Goal: Download file/media

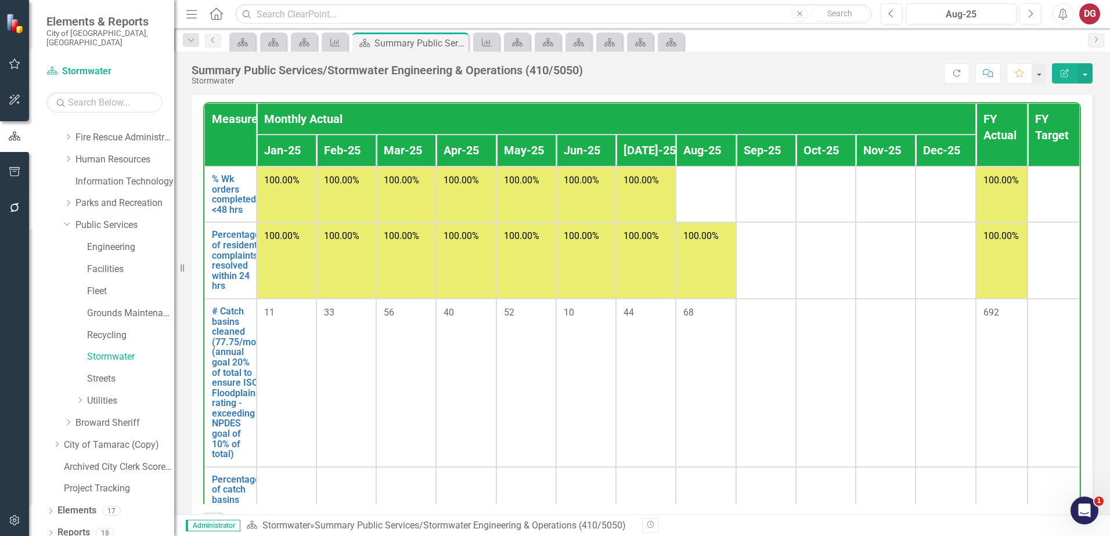
drag, startPoint x: 74, startPoint y: 216, endPoint x: 70, endPoint y: 204, distance: 12.5
click at [74, 223] on div "Dropdown" at bounding box center [70, 226] width 12 height 6
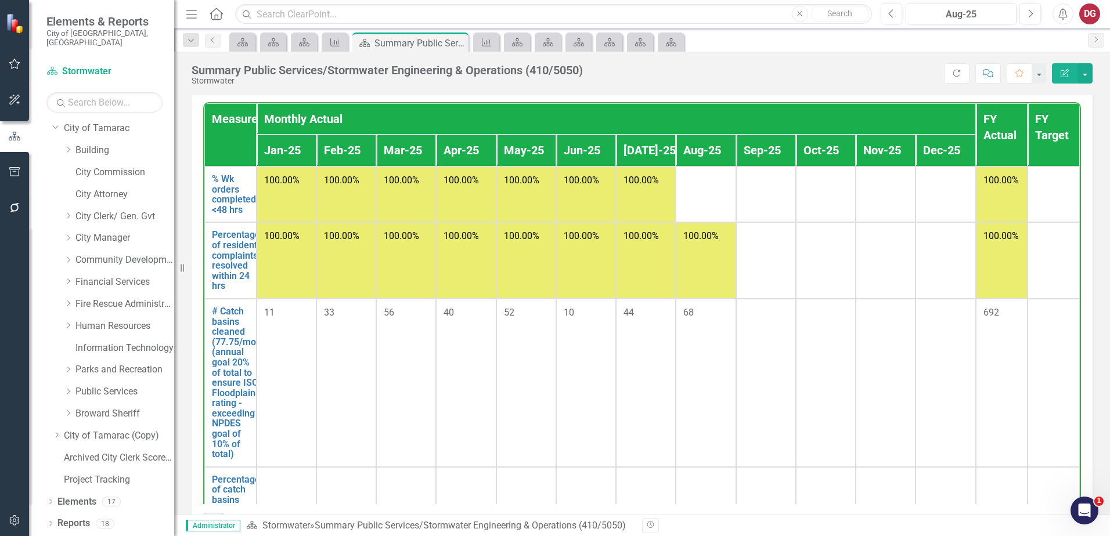
scroll to position [15, 0]
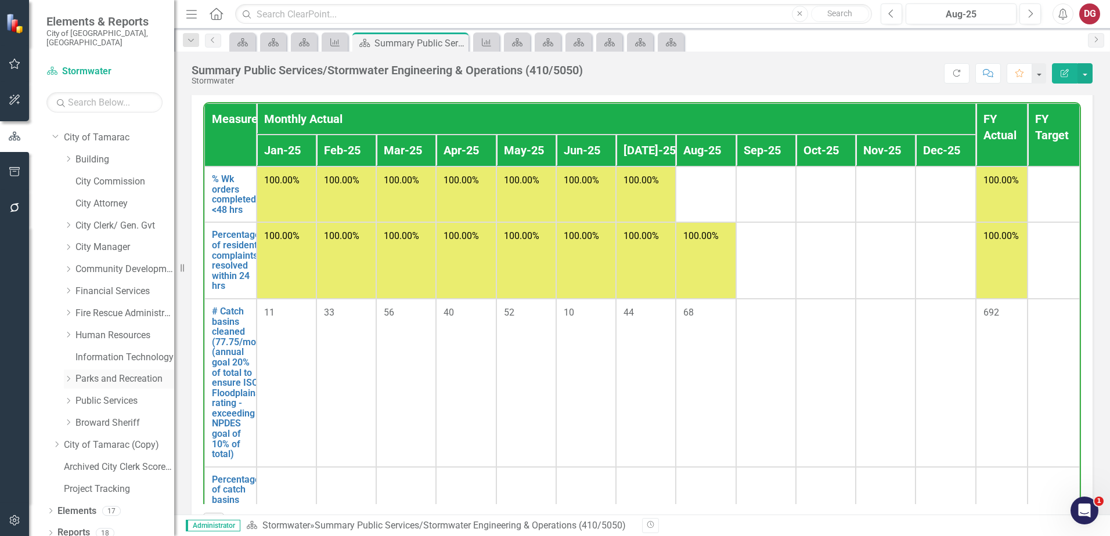
click at [88, 373] on link "Parks and Recreation" at bounding box center [124, 379] width 99 height 13
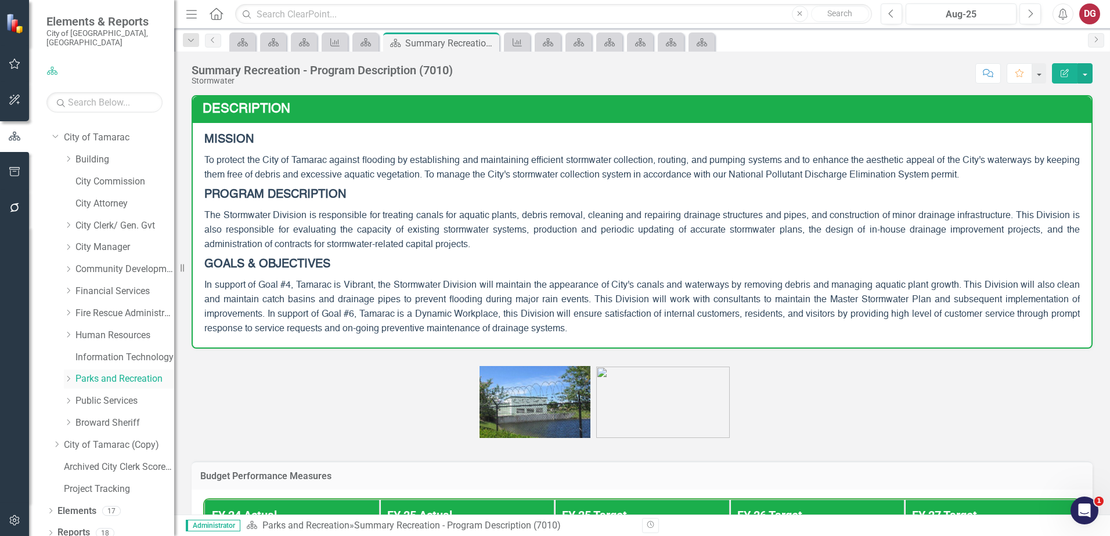
click at [70, 375] on icon "Dropdown" at bounding box center [68, 378] width 9 height 7
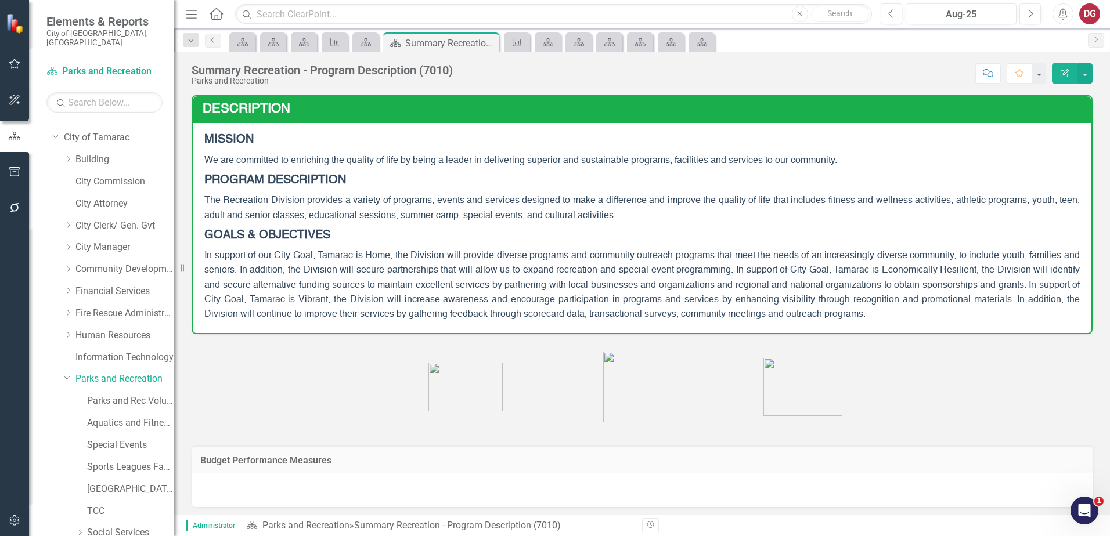
scroll to position [131, 0]
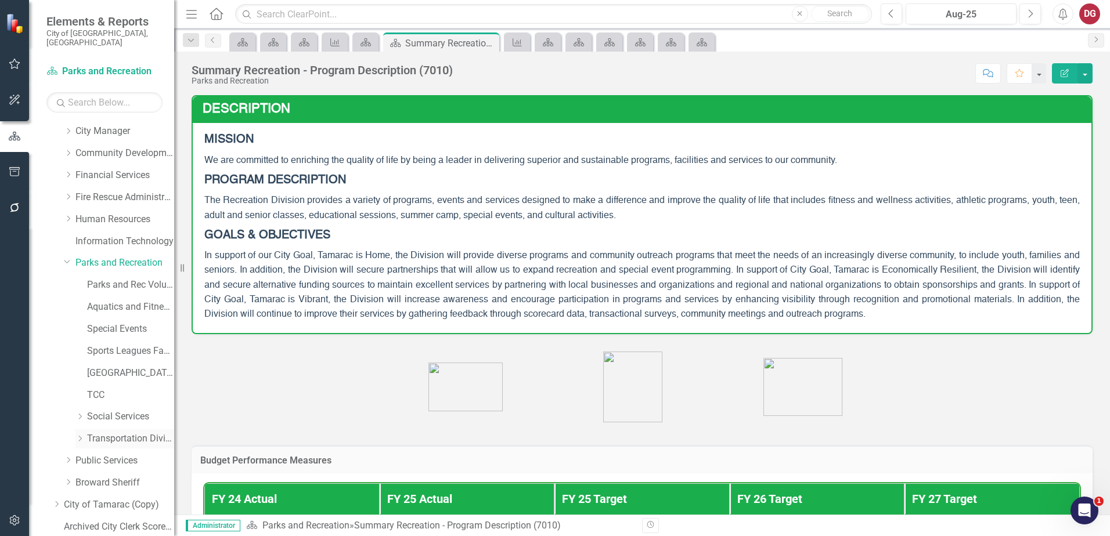
click at [106, 432] on link "Transportation Division" at bounding box center [130, 438] width 87 height 13
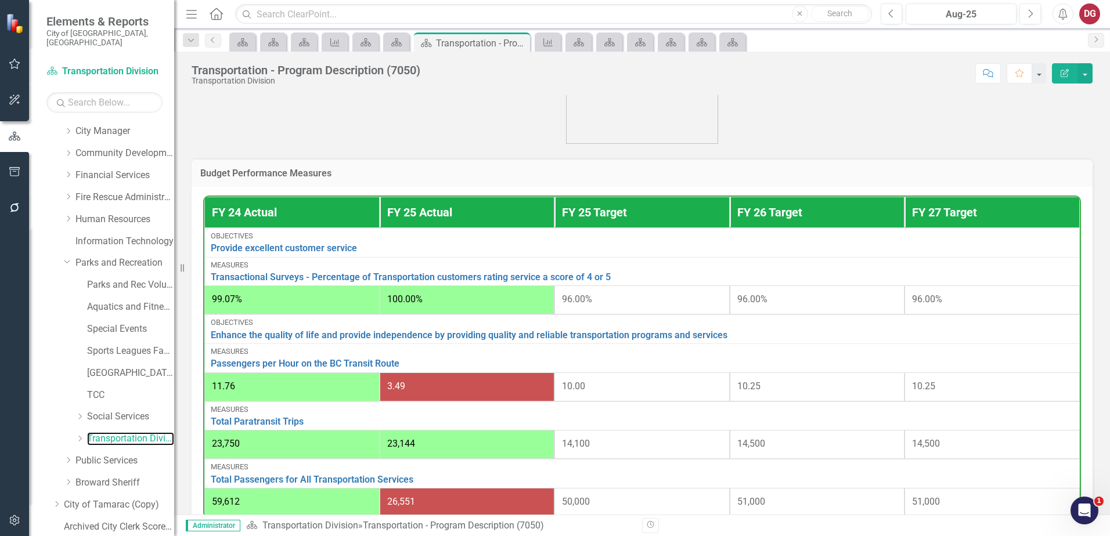
scroll to position [464, 0]
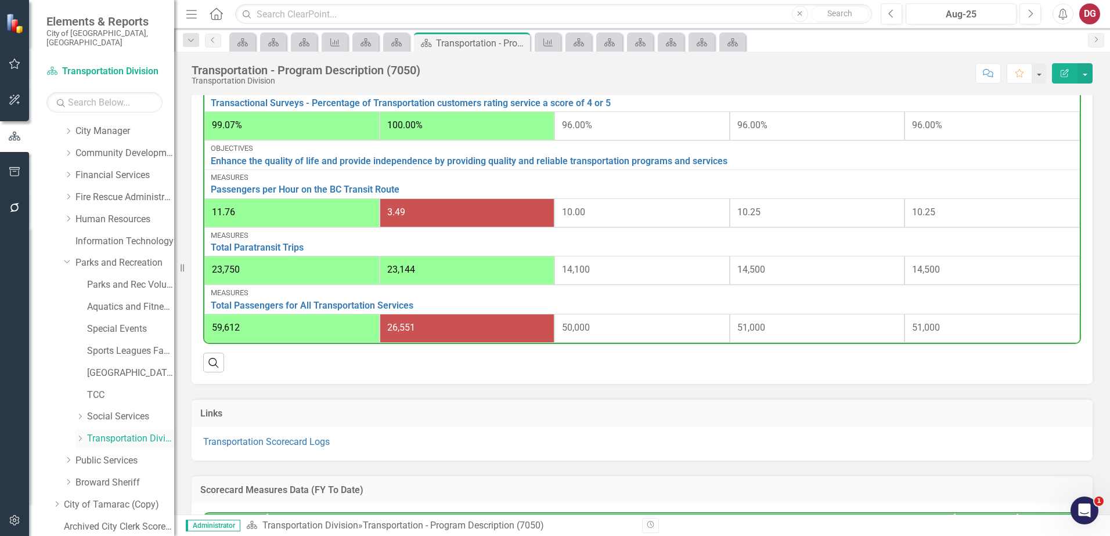
click at [79, 435] on icon "Dropdown" at bounding box center [79, 438] width 9 height 7
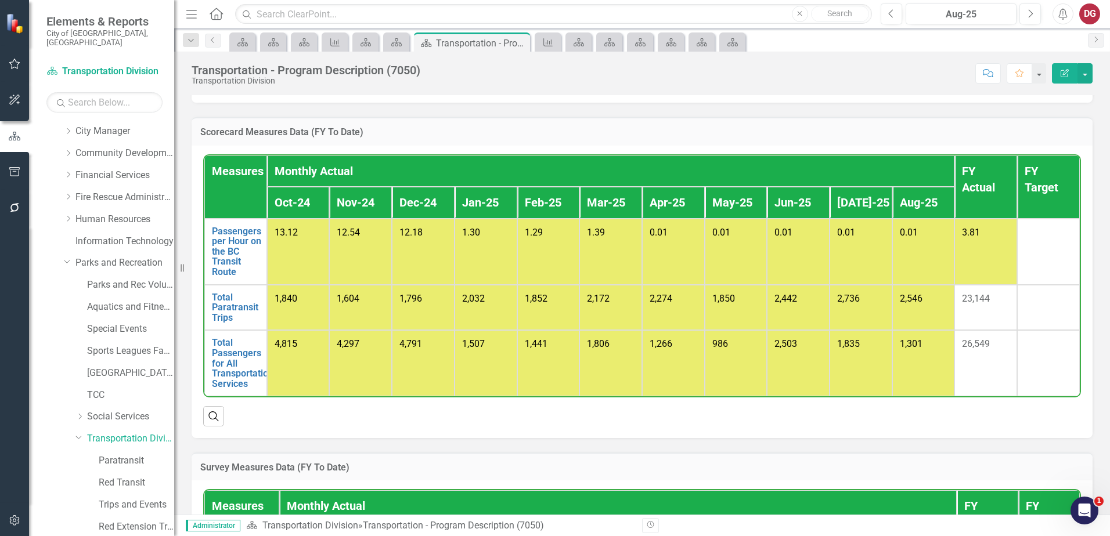
scroll to position [870, 0]
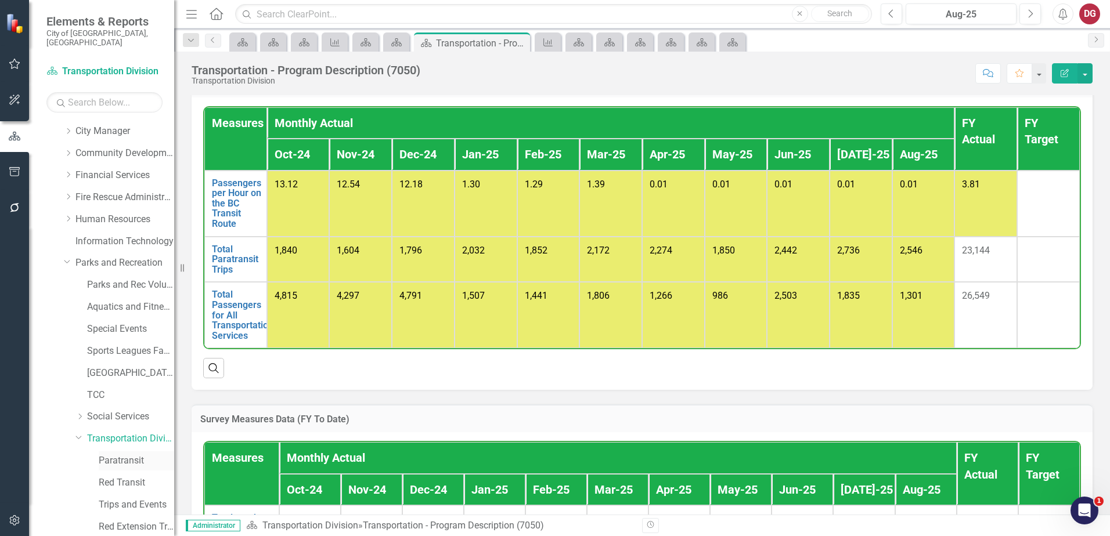
click at [117, 454] on link "Paratransit" at bounding box center [136, 460] width 75 height 13
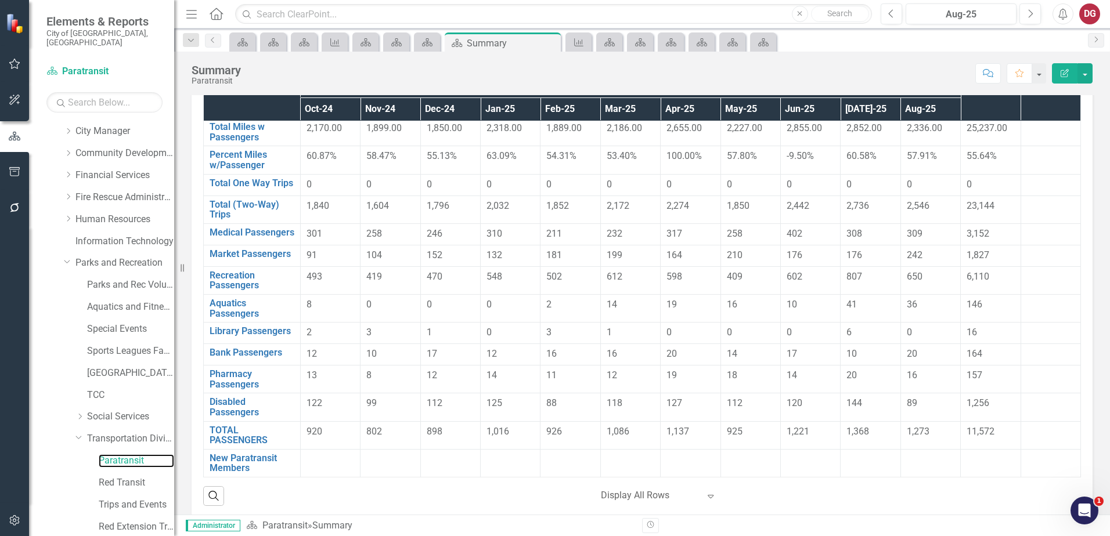
scroll to position [71, 0]
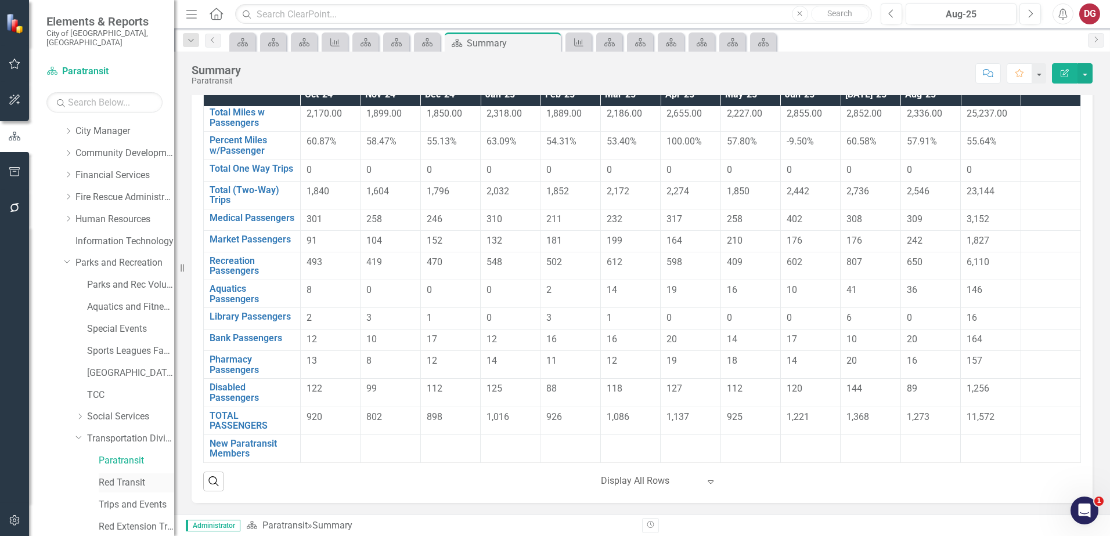
click at [127, 477] on link "Red Transit" at bounding box center [136, 482] width 75 height 13
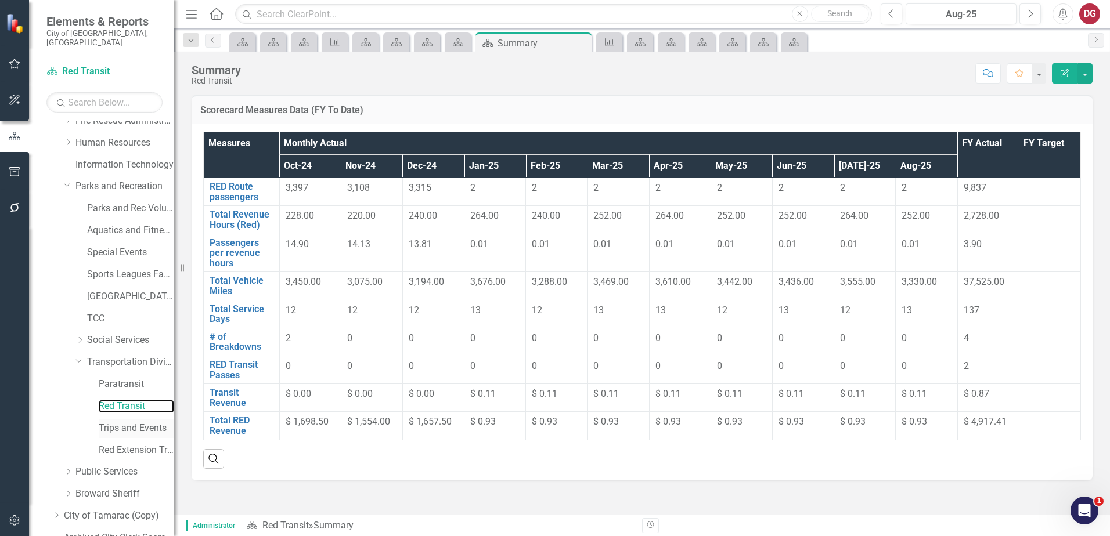
scroll to position [247, 0]
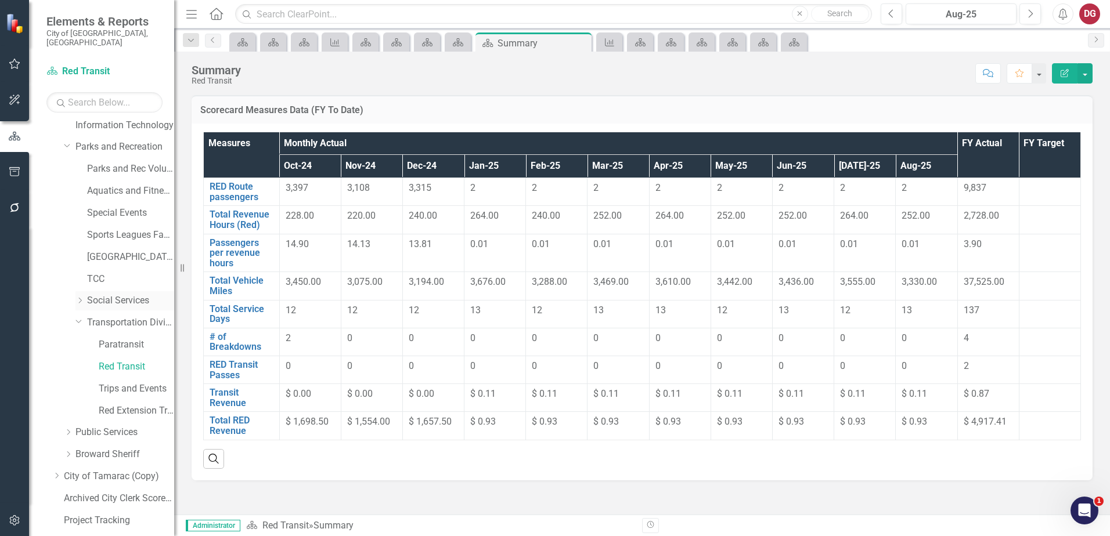
click at [86, 296] on div "Dropdown" at bounding box center [81, 301] width 12 height 10
click at [94, 294] on link "Social Services" at bounding box center [130, 300] width 87 height 13
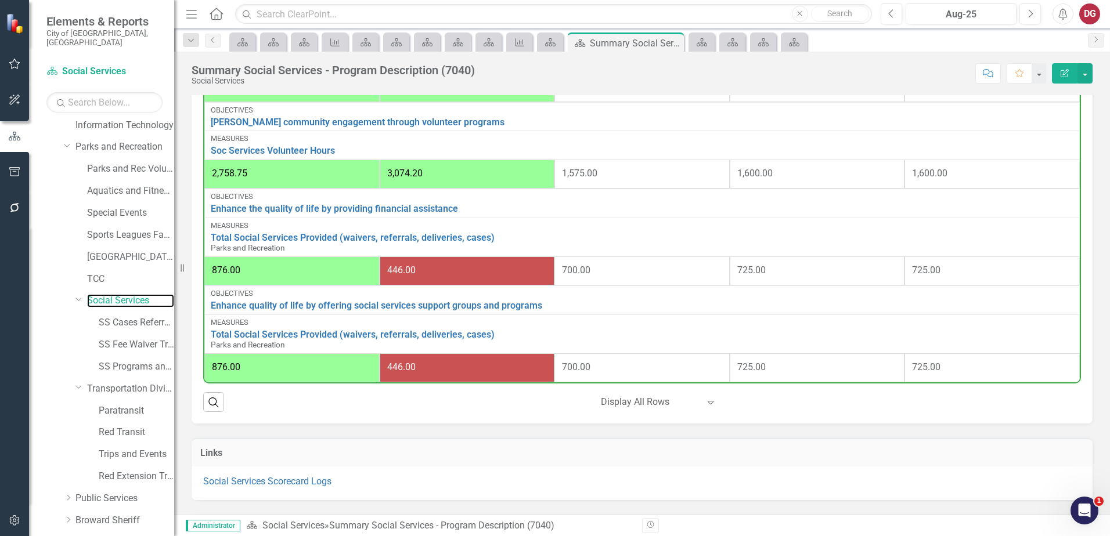
scroll to position [696, 0]
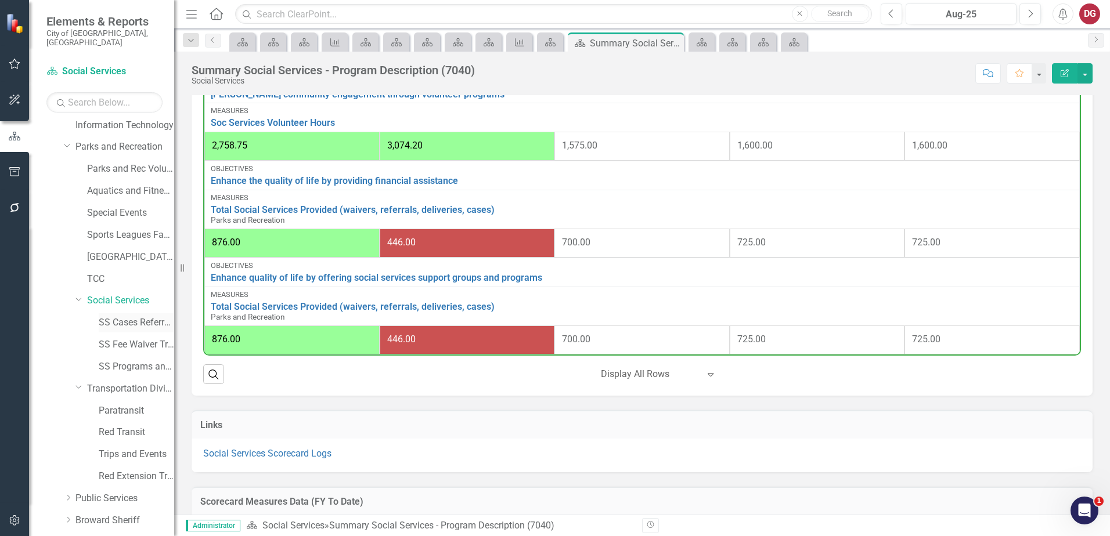
click at [136, 316] on link "SS Cases Referrals and Phone Log" at bounding box center [136, 322] width 75 height 13
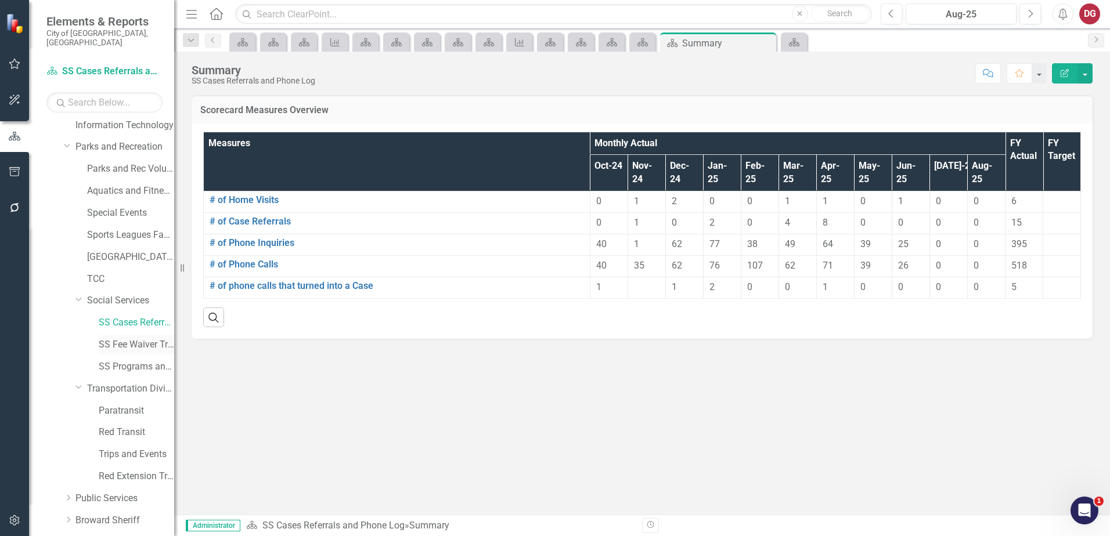
click at [111, 341] on link "SS Fee Waiver Tracking" at bounding box center [136, 344] width 75 height 13
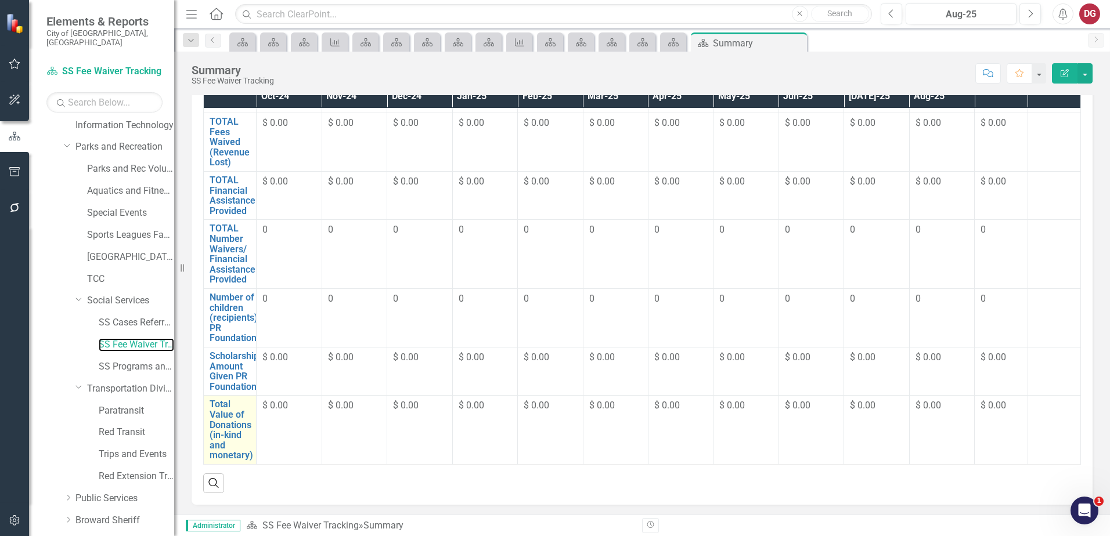
scroll to position [71, 0]
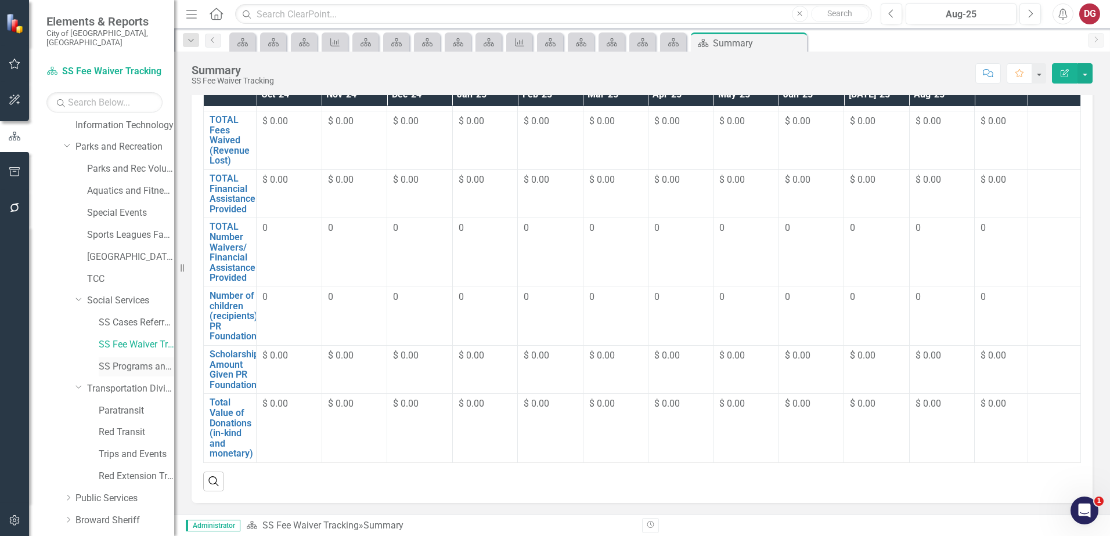
click at [119, 360] on link "SS Programs and Volunteers" at bounding box center [136, 366] width 75 height 13
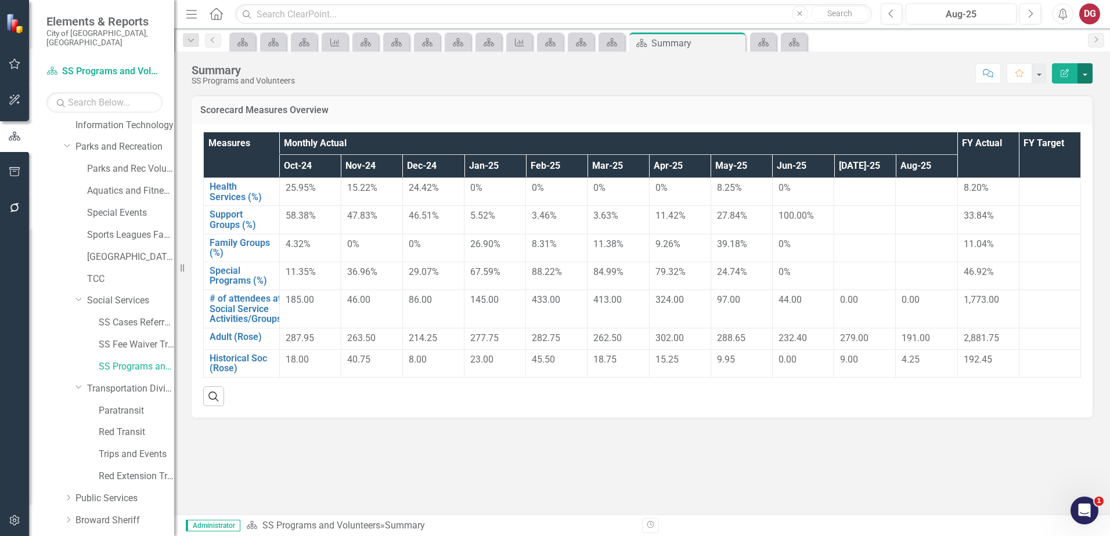
click at [1085, 74] on button "button" at bounding box center [1084, 73] width 15 height 20
click at [1035, 161] on link "PDF Export to PDF" at bounding box center [1045, 162] width 94 height 21
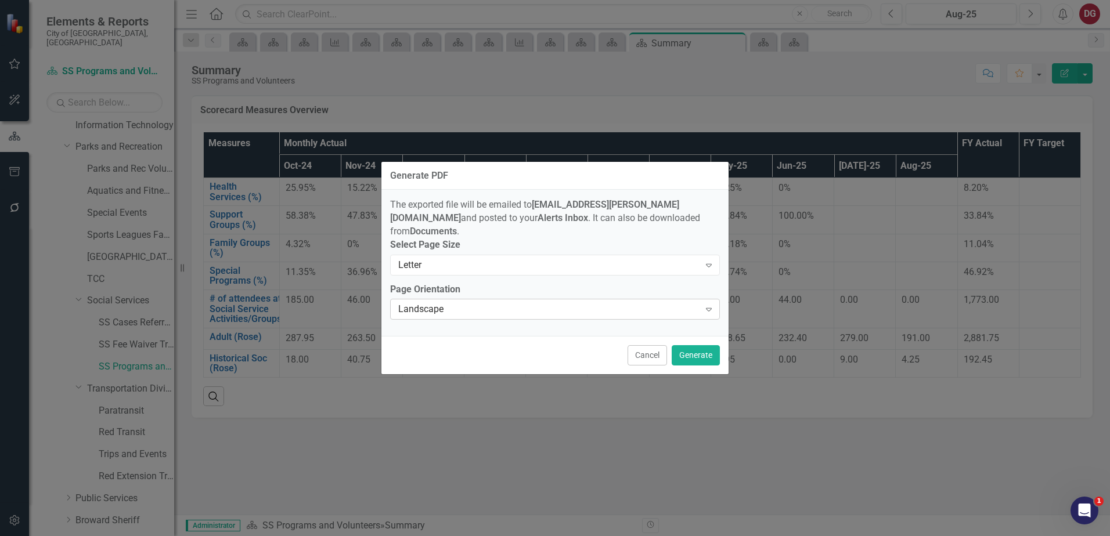
click at [660, 309] on div "Landscape" at bounding box center [548, 309] width 301 height 13
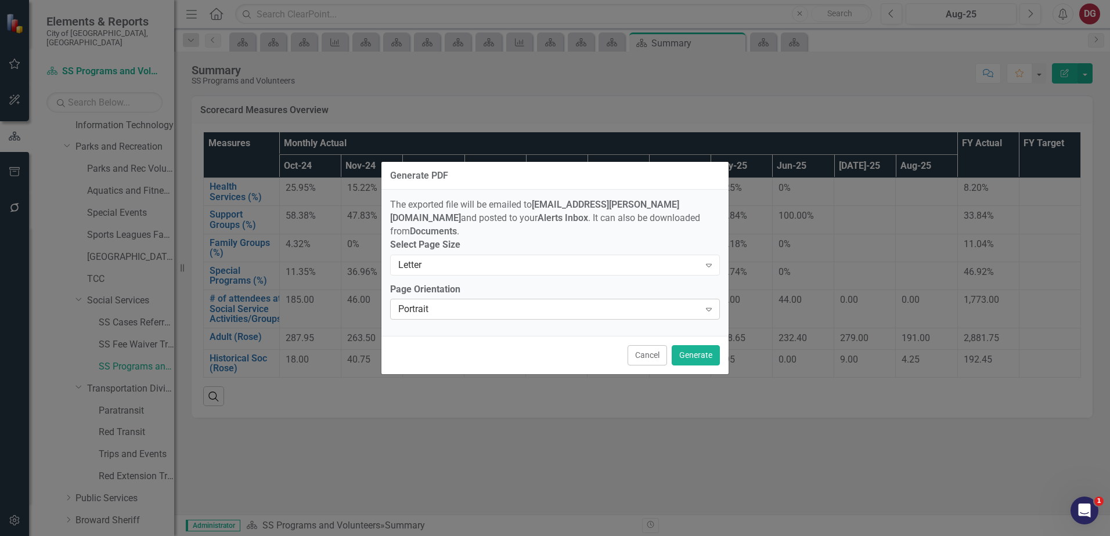
click at [714, 305] on icon "Expand" at bounding box center [709, 309] width 12 height 9
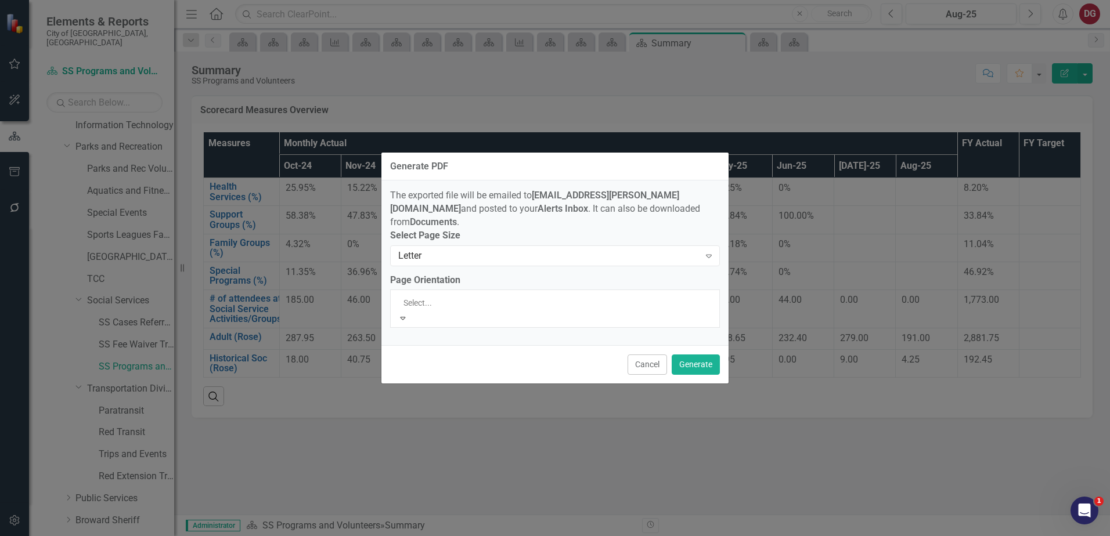
click at [524, 536] on div "Landscape" at bounding box center [555, 542] width 1110 height 13
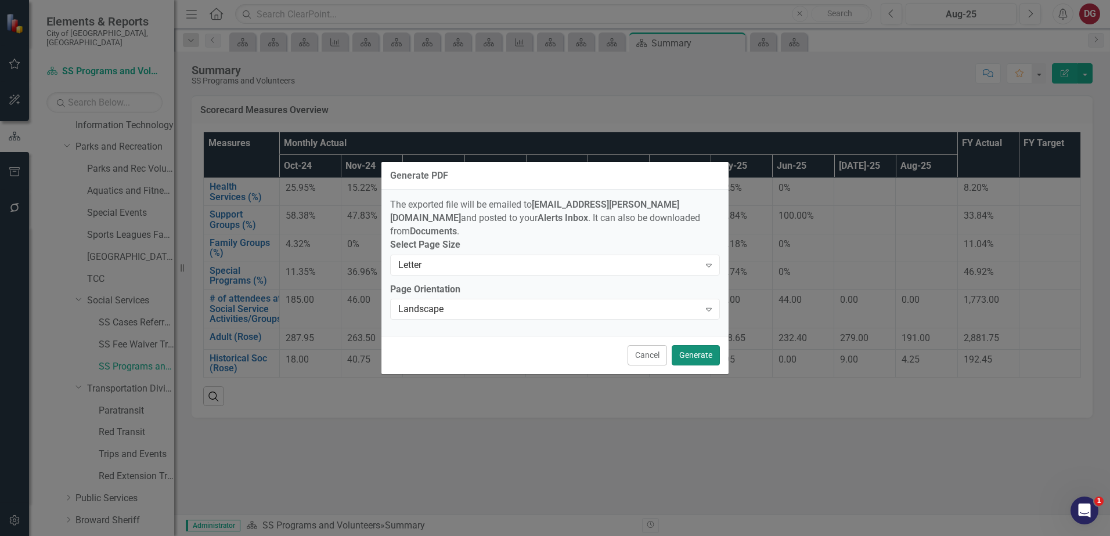
click at [694, 353] on button "Generate" at bounding box center [695, 355] width 48 height 20
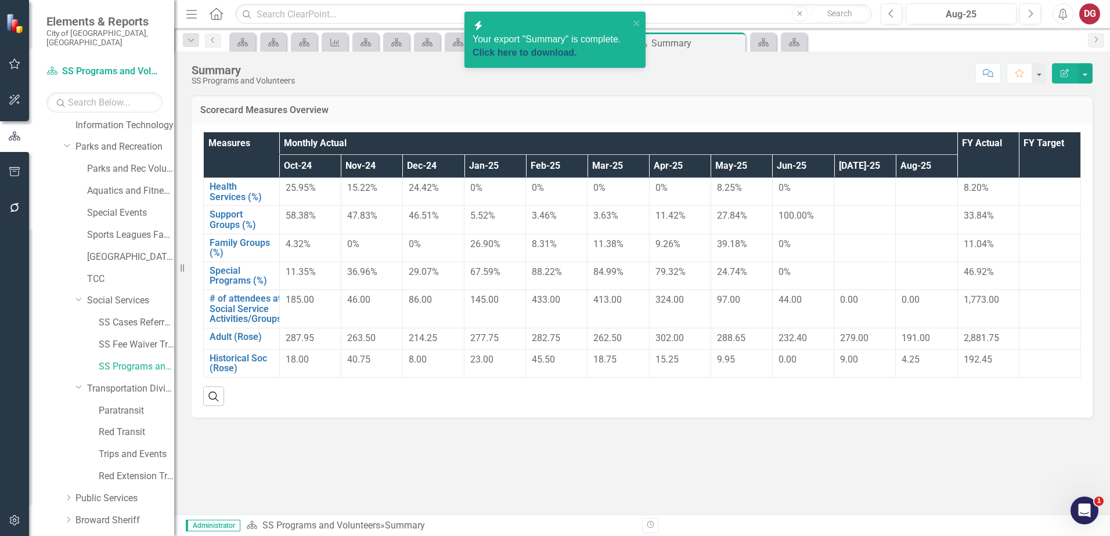
click at [573, 49] on link "Click here to download." at bounding box center [524, 53] width 104 height 10
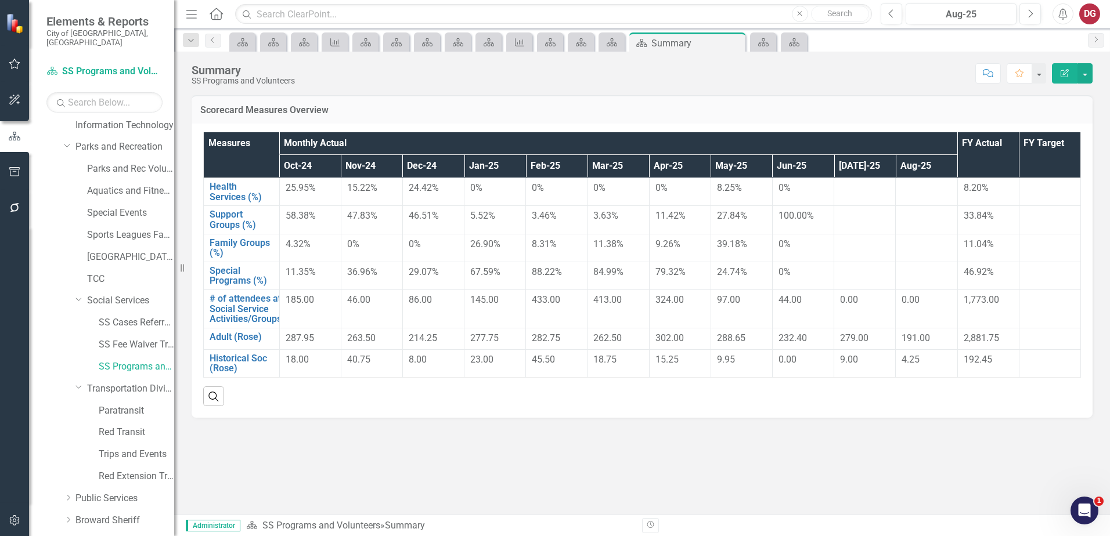
click at [741, 462] on div "Scorecard Measures Overview Measures Monthly Actual FY Actual FY Target Oct-24 …" at bounding box center [641, 305] width 935 height 420
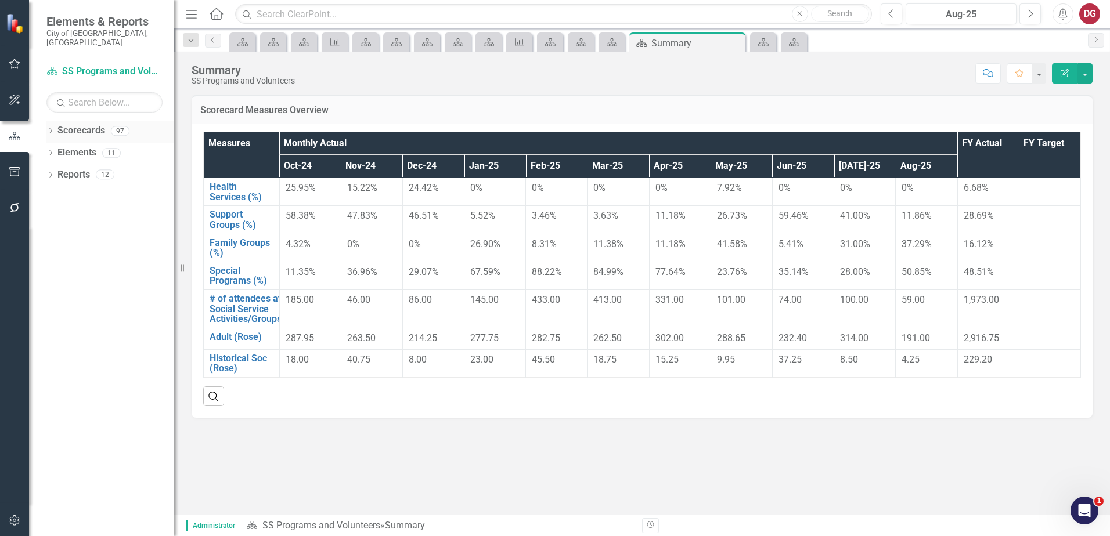
click at [48, 129] on icon "Dropdown" at bounding box center [50, 132] width 8 height 6
click at [1035, 9] on button "Next" at bounding box center [1029, 13] width 21 height 21
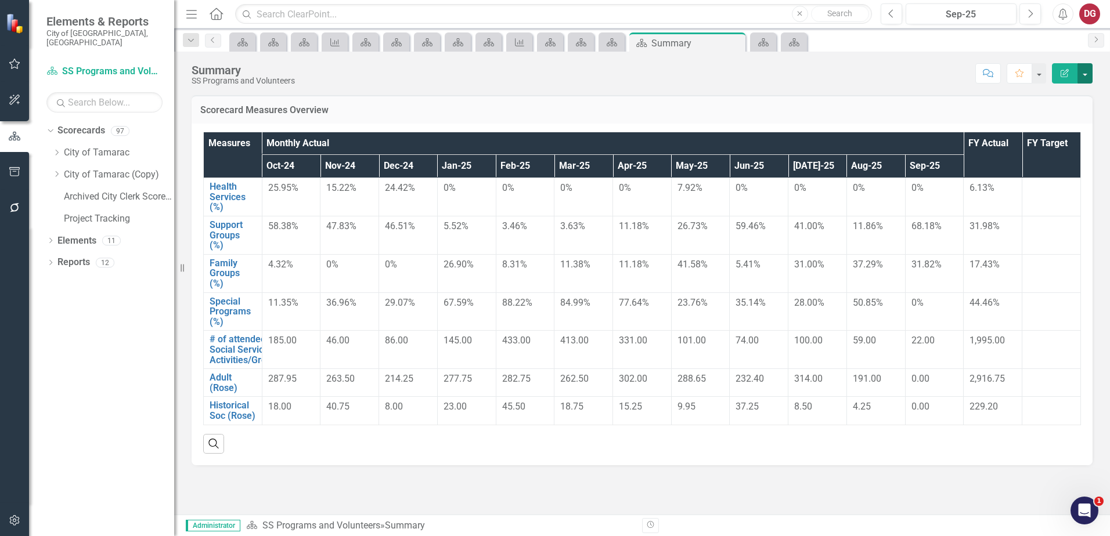
click at [1088, 78] on button "button" at bounding box center [1084, 73] width 15 height 20
click at [1025, 158] on link "PDF Export to PDF" at bounding box center [1045, 162] width 94 height 21
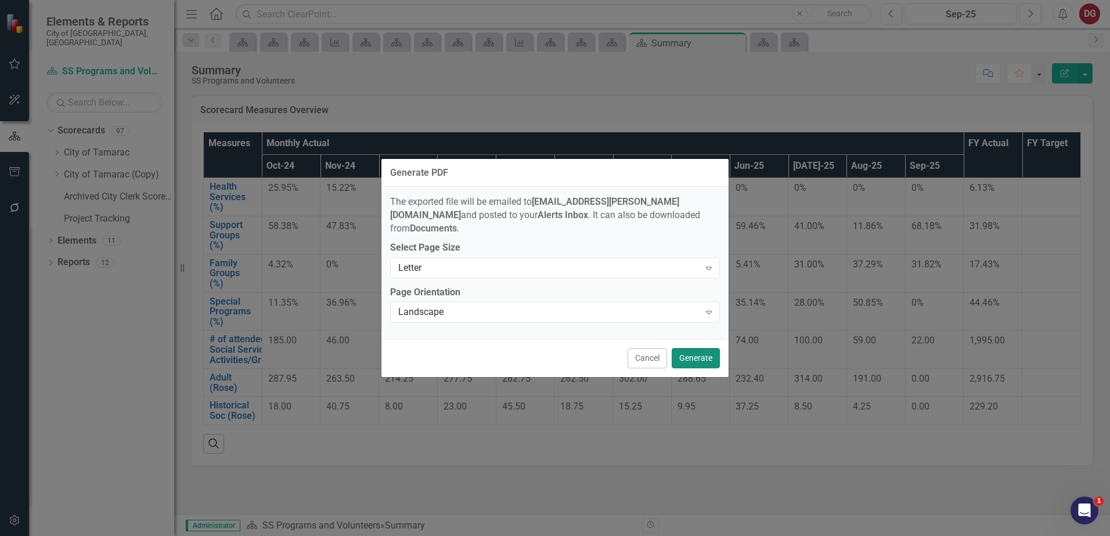
click at [701, 352] on button "Generate" at bounding box center [695, 358] width 48 height 20
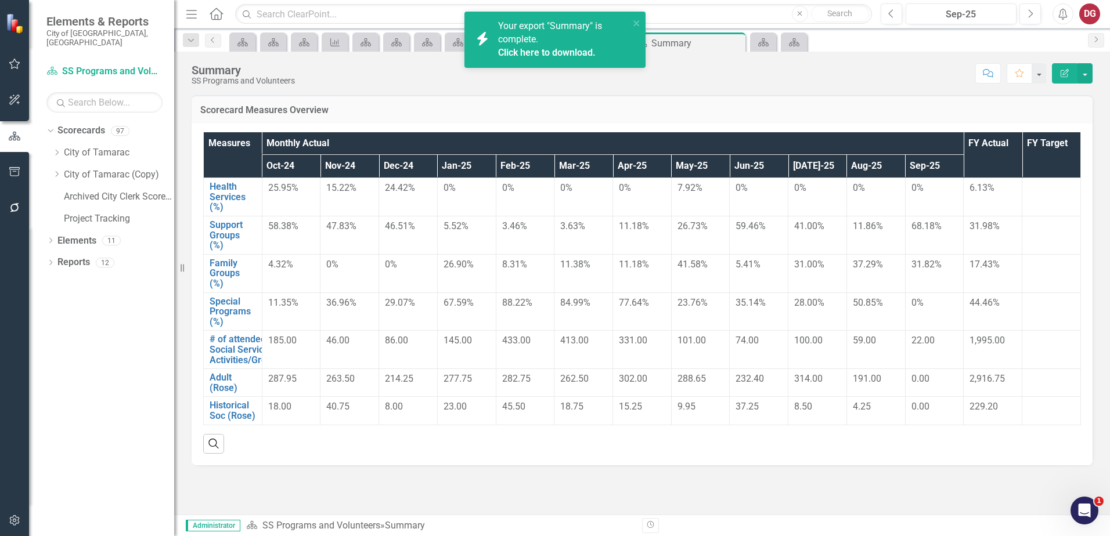
click at [577, 48] on link "Click here to download." at bounding box center [546, 52] width 97 height 11
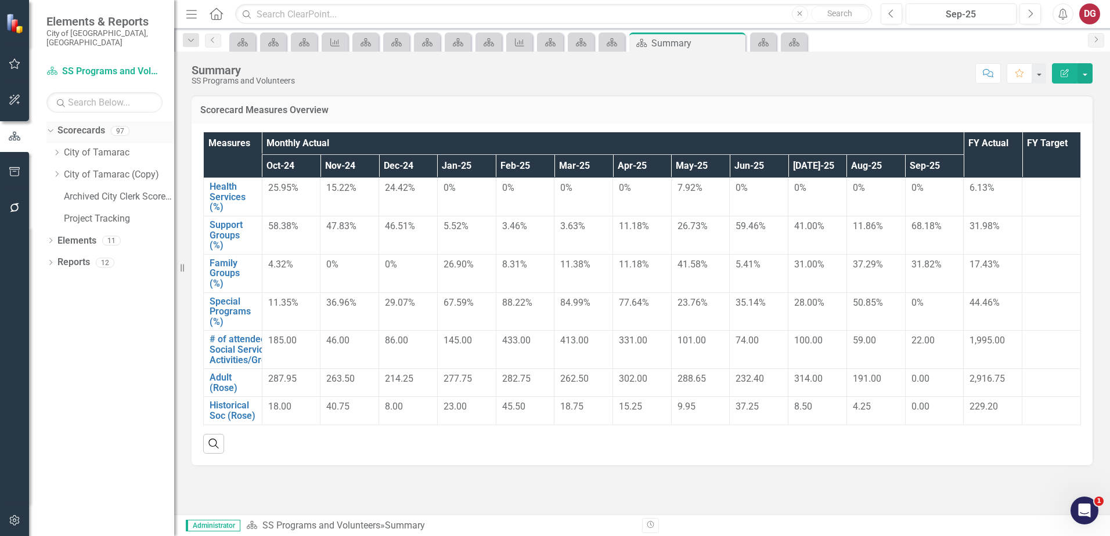
click at [63, 124] on link "Scorecards" at bounding box center [81, 130] width 48 height 13
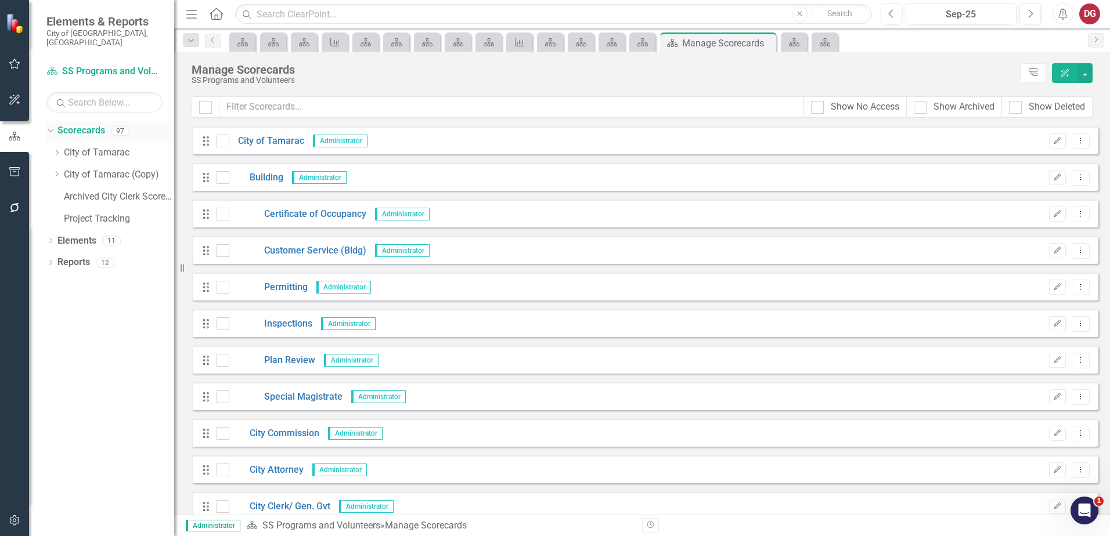
click at [50, 127] on icon "Dropdown" at bounding box center [49, 131] width 6 height 8
click at [54, 129] on icon "Dropdown" at bounding box center [50, 132] width 8 height 6
click at [60, 148] on div "Dropdown" at bounding box center [56, 153] width 9 height 10
